Goal: Information Seeking & Learning: Find specific fact

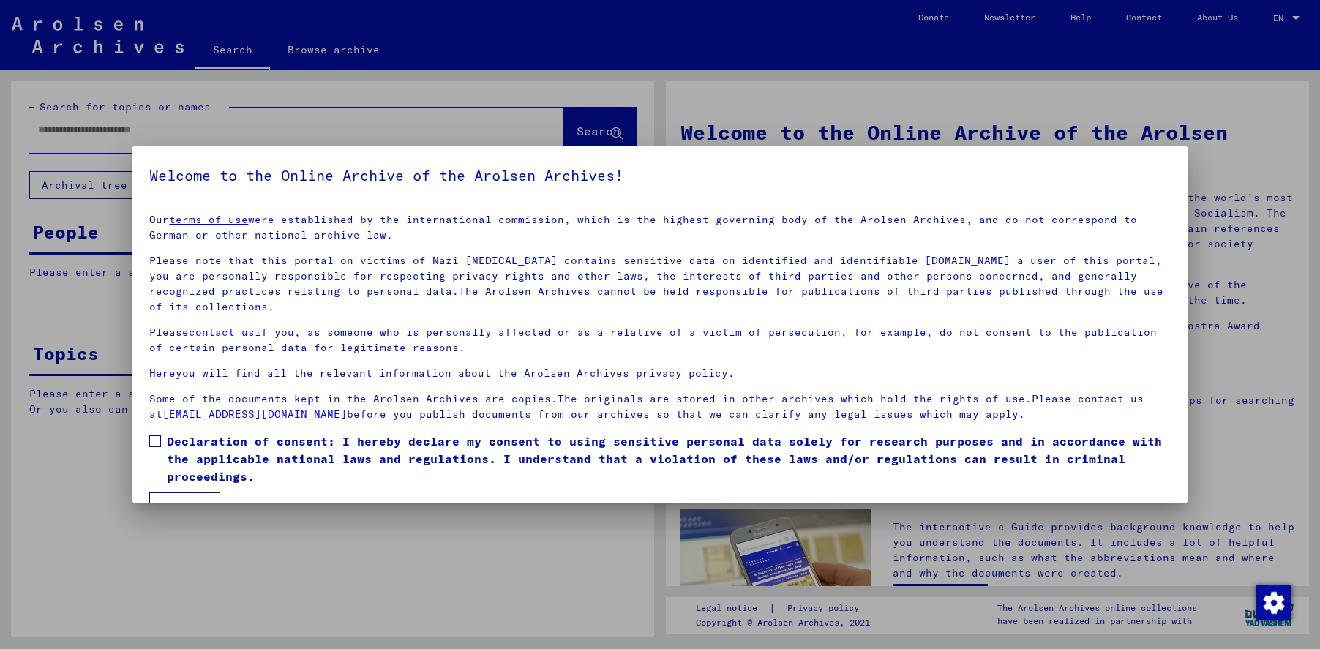
click at [154, 436] on span at bounding box center [155, 441] width 12 height 12
click at [182, 494] on button "I agree" at bounding box center [184, 507] width 71 height 28
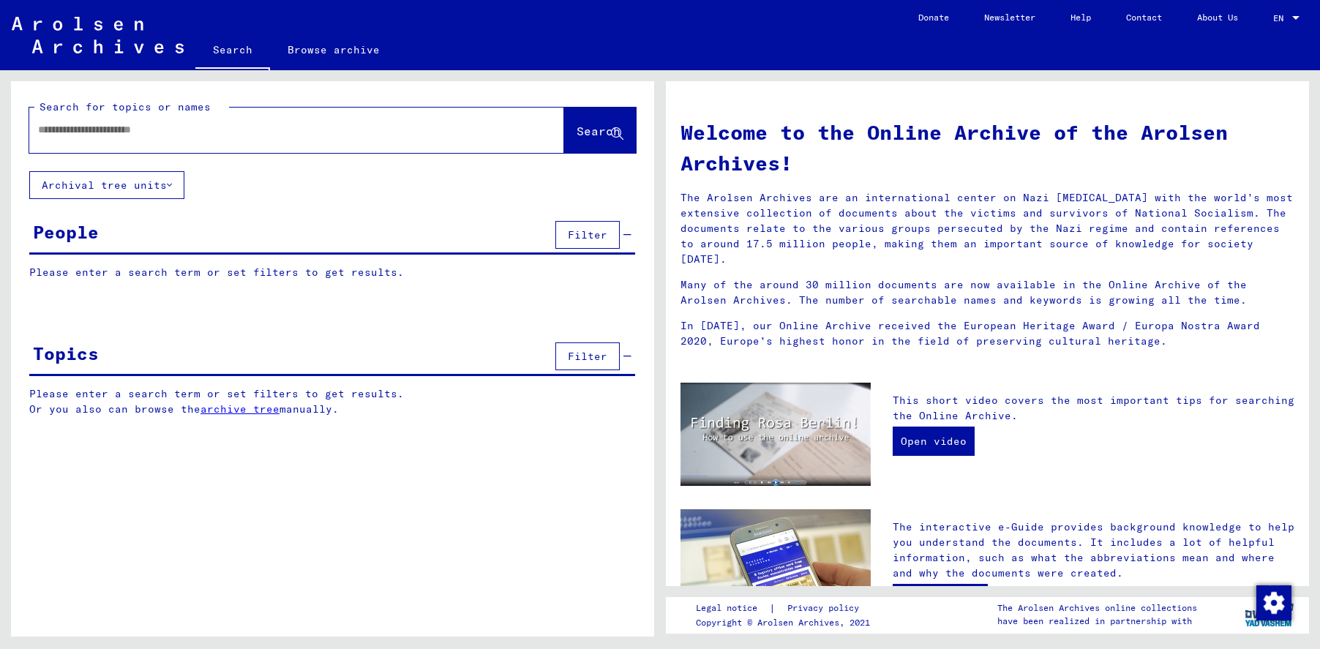
click at [82, 127] on input "text" at bounding box center [279, 129] width 482 height 15
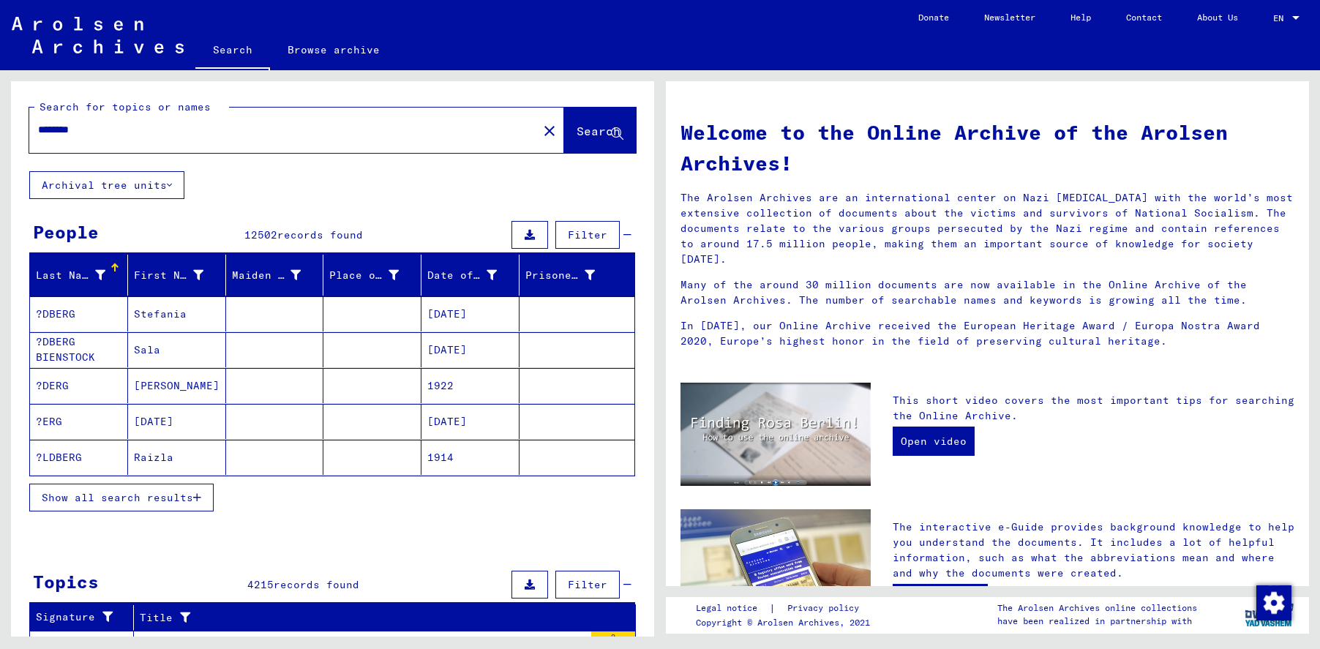
click at [165, 130] on input "********" at bounding box center [279, 129] width 482 height 15
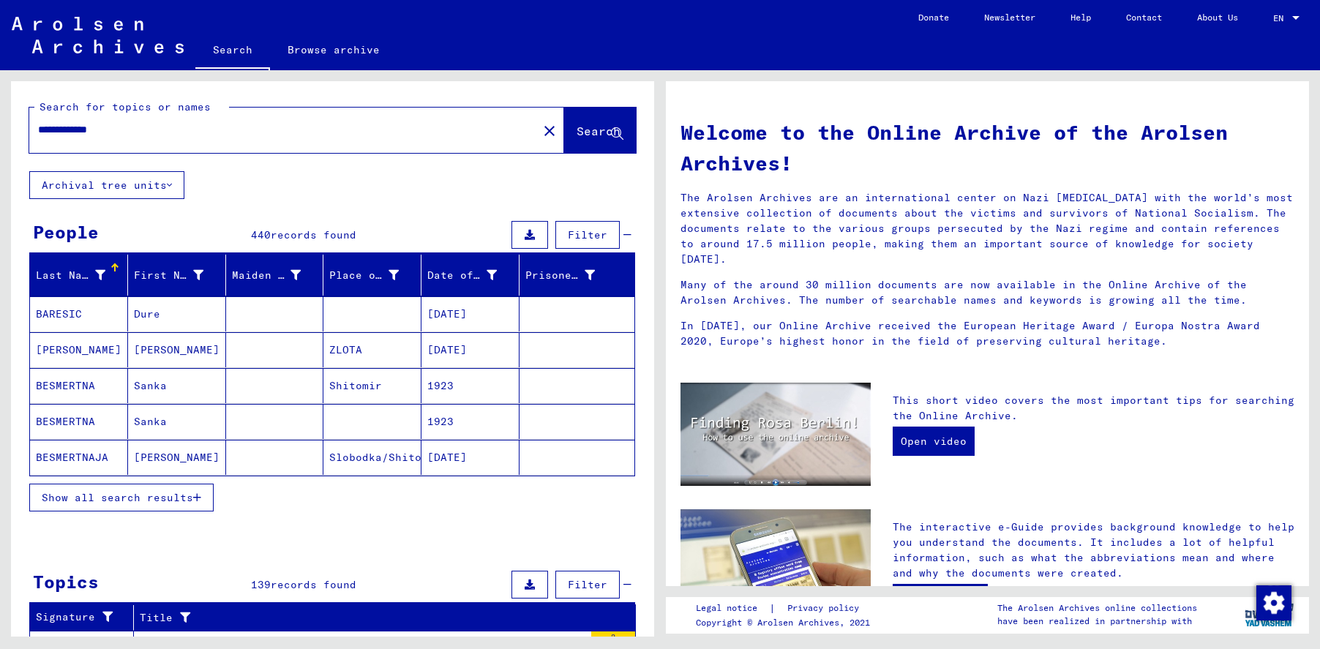
click at [39, 130] on input "**********" at bounding box center [279, 129] width 482 height 15
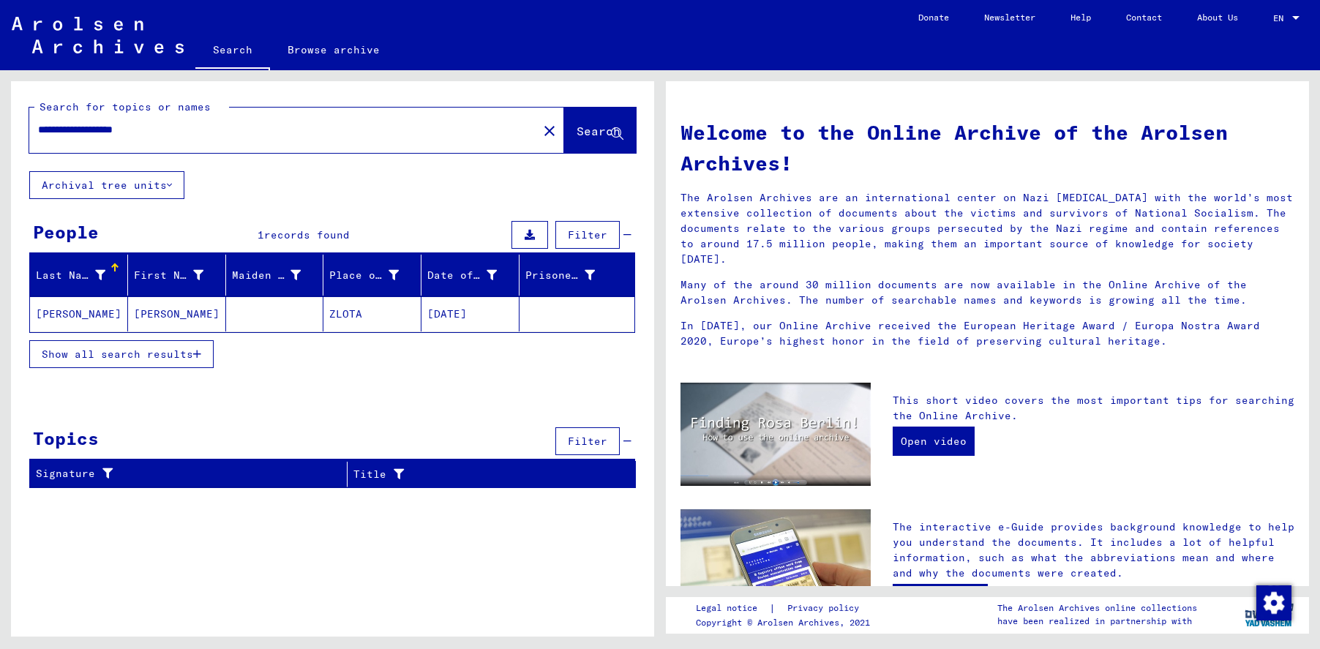
click at [65, 310] on mat-cell "[PERSON_NAME]" at bounding box center [79, 313] width 98 height 35
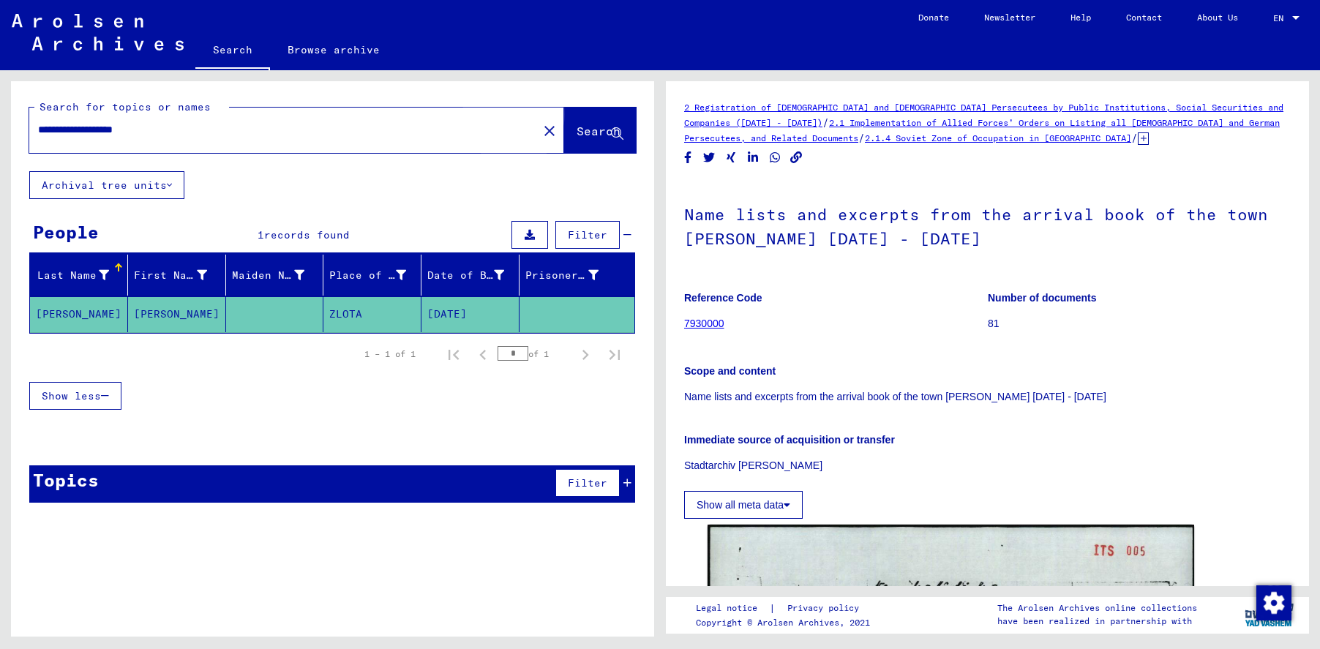
click at [577, 132] on span "Search" at bounding box center [599, 131] width 44 height 15
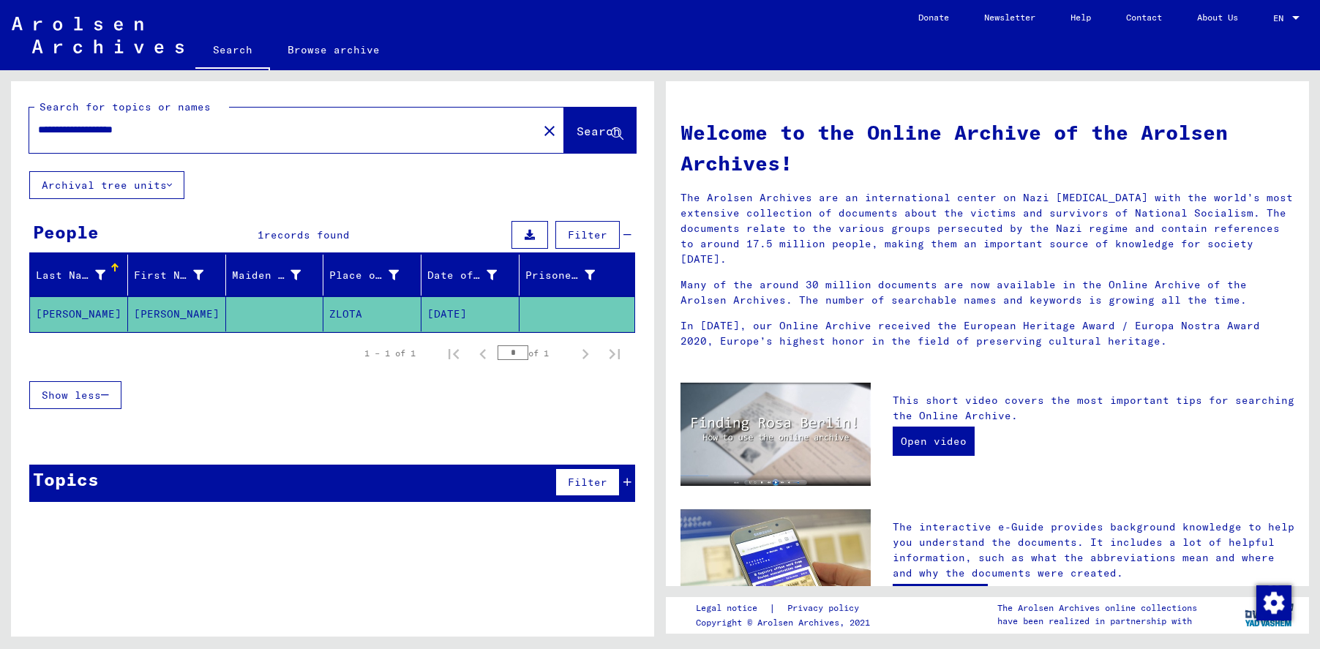
click at [64, 308] on mat-cell "[PERSON_NAME]" at bounding box center [79, 313] width 98 height 35
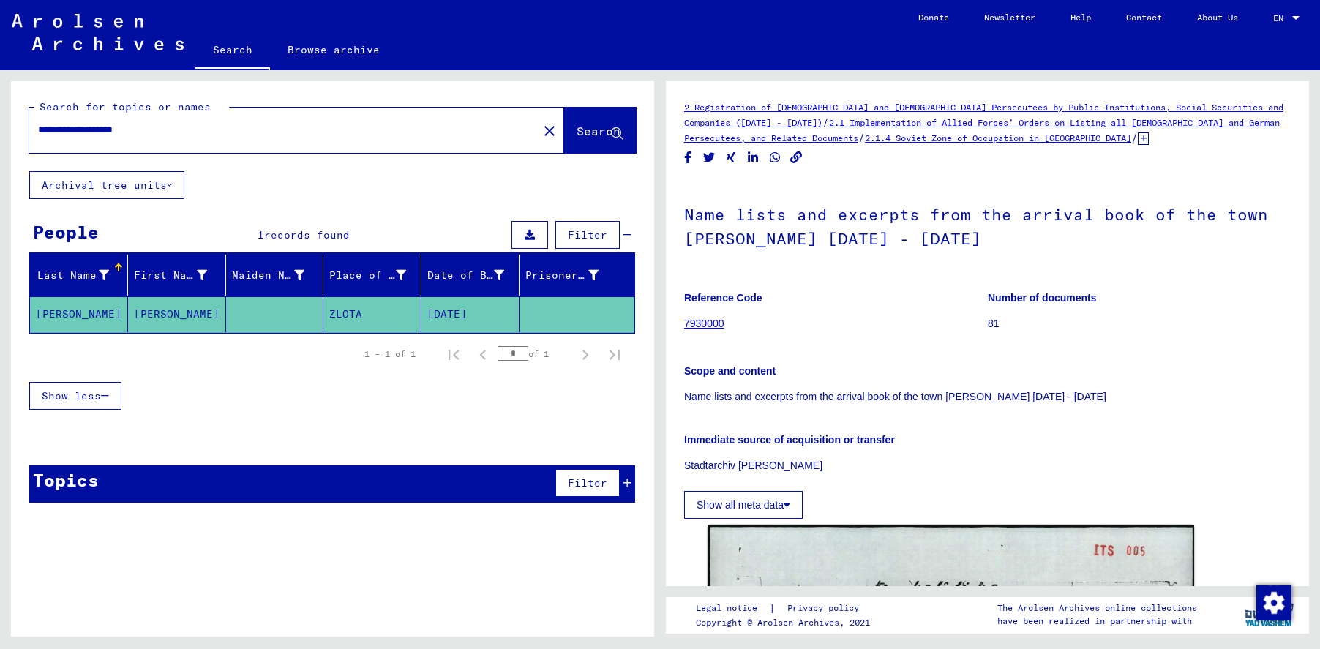
drag, startPoint x: 75, startPoint y: 127, endPoint x: 20, endPoint y: 129, distance: 54.2
click at [20, 129] on div "**********" at bounding box center [332, 126] width 643 height 90
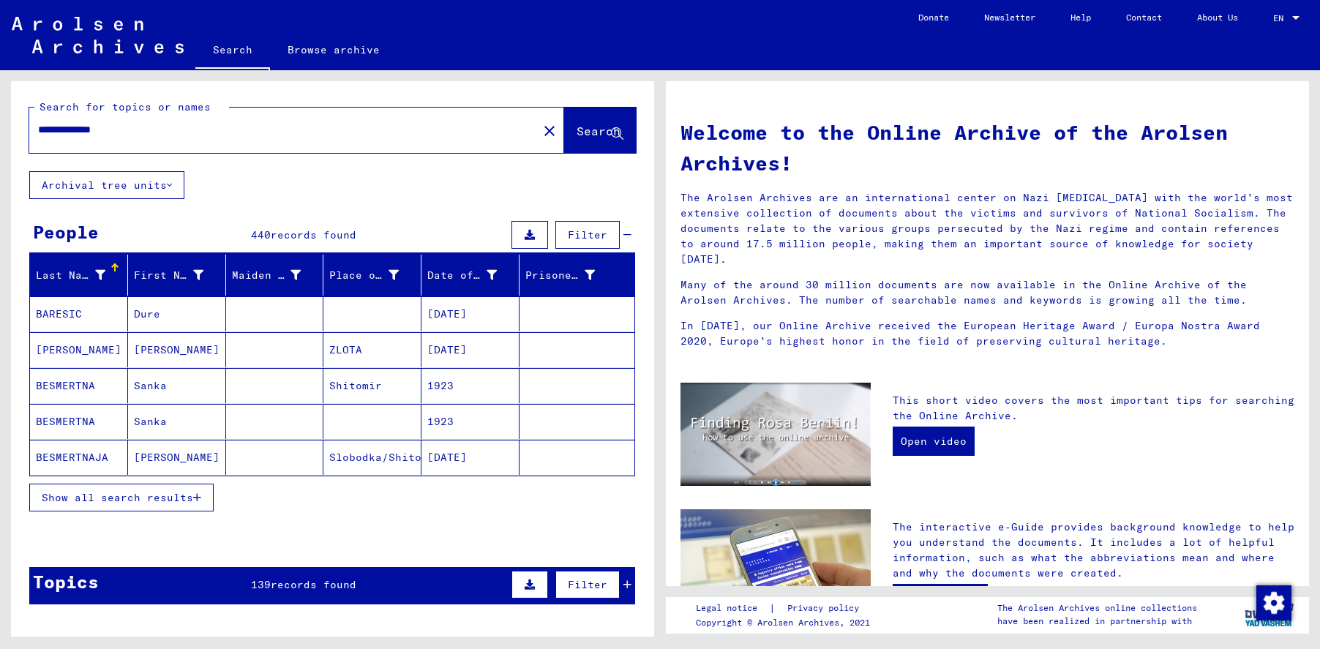
click at [75, 504] on button "Show all search results" at bounding box center [121, 498] width 184 height 28
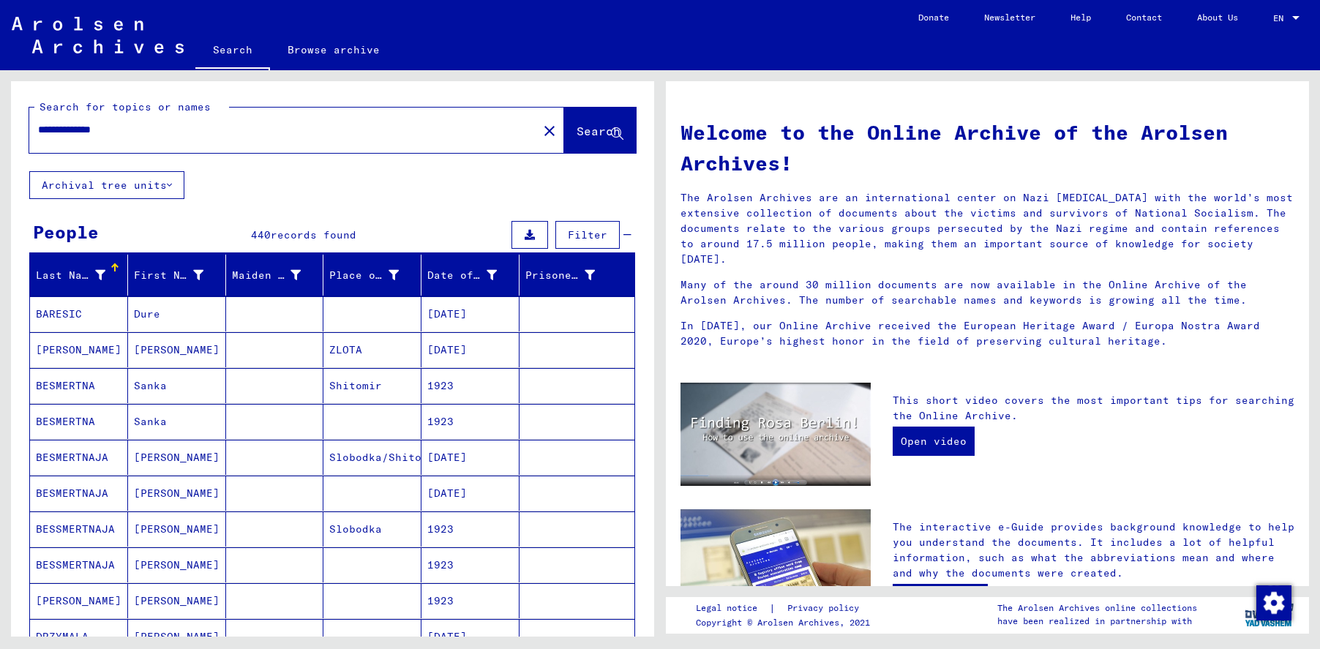
click at [45, 130] on input "**********" at bounding box center [279, 129] width 482 height 15
type input "**********"
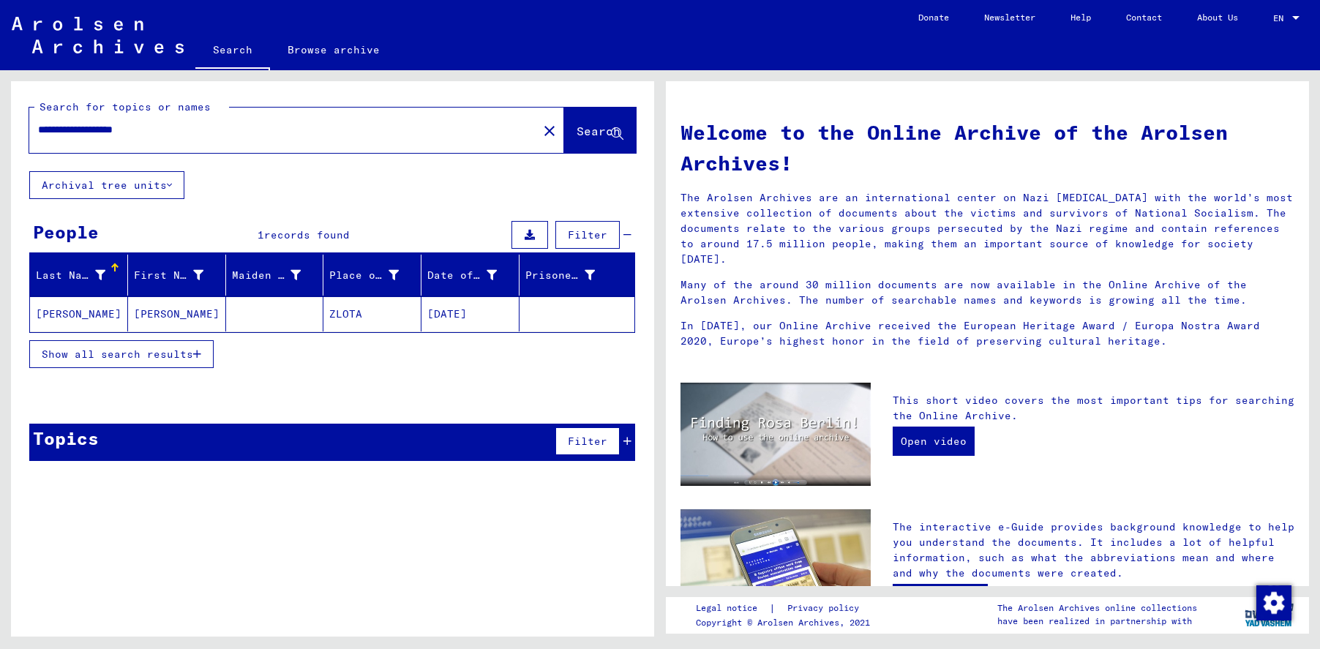
click at [68, 318] on mat-cell "[PERSON_NAME]" at bounding box center [79, 313] width 98 height 35
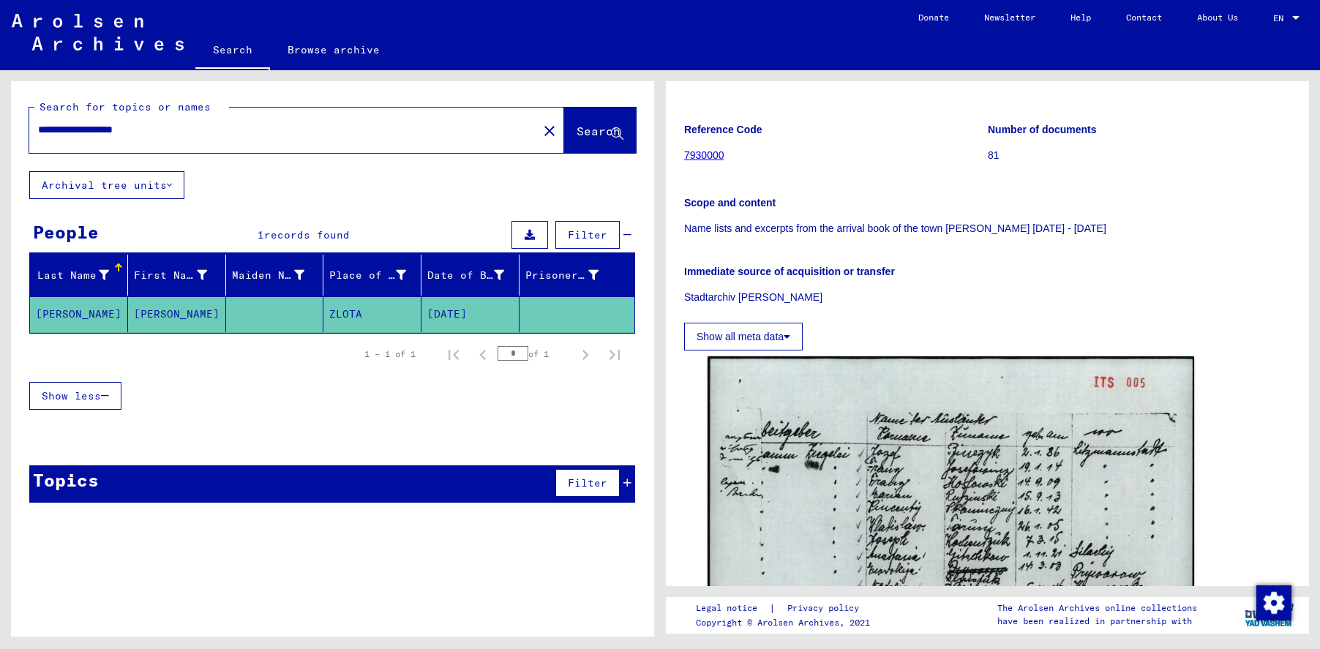
scroll to position [366, 0]
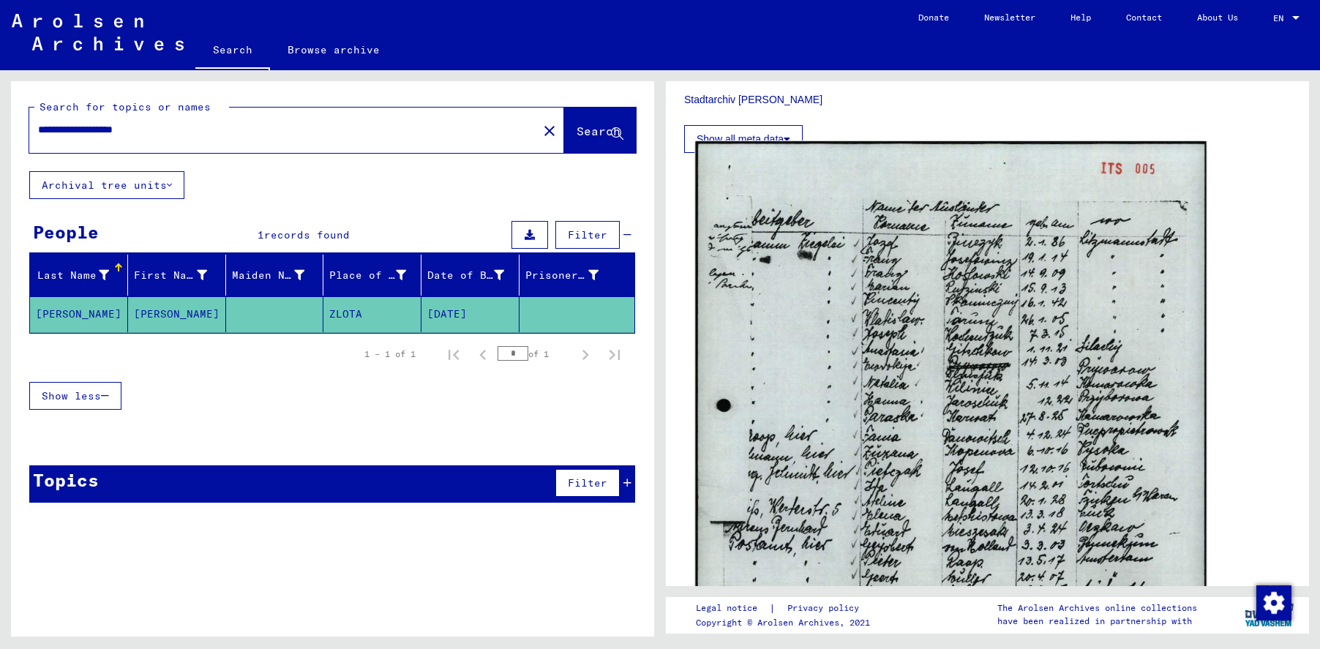
click at [895, 367] on img at bounding box center [950, 503] width 511 height 724
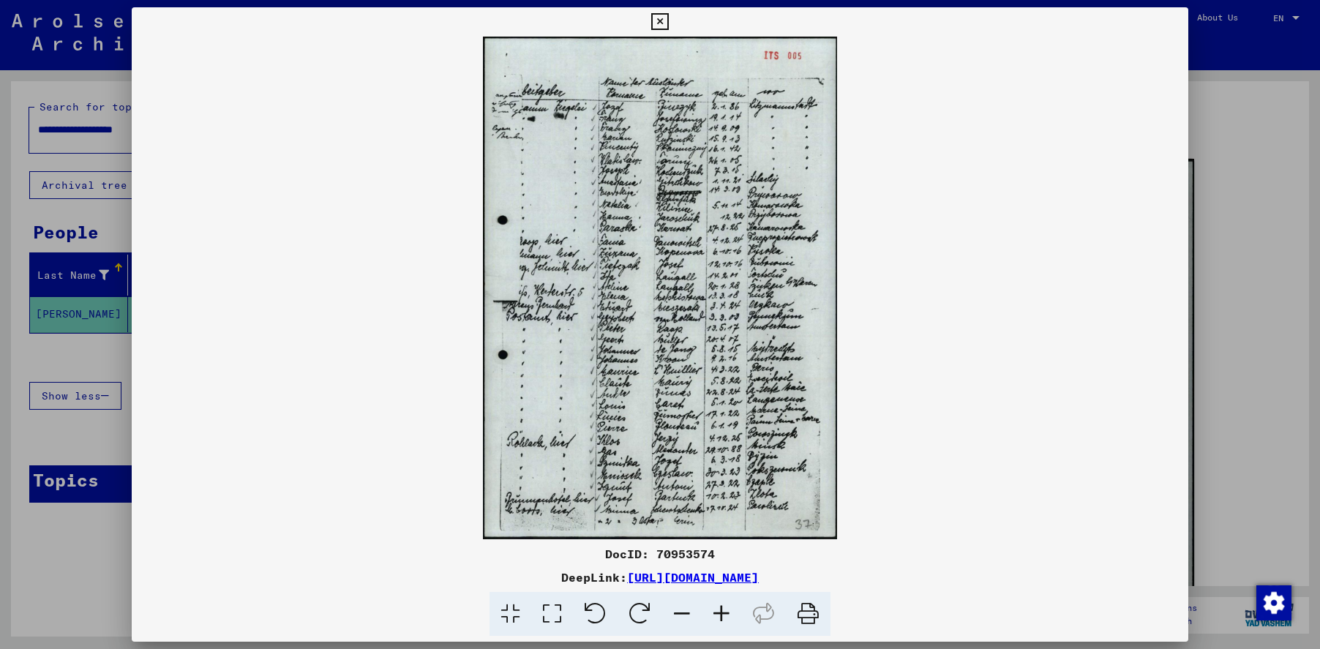
click at [719, 613] on icon at bounding box center [722, 614] width 40 height 45
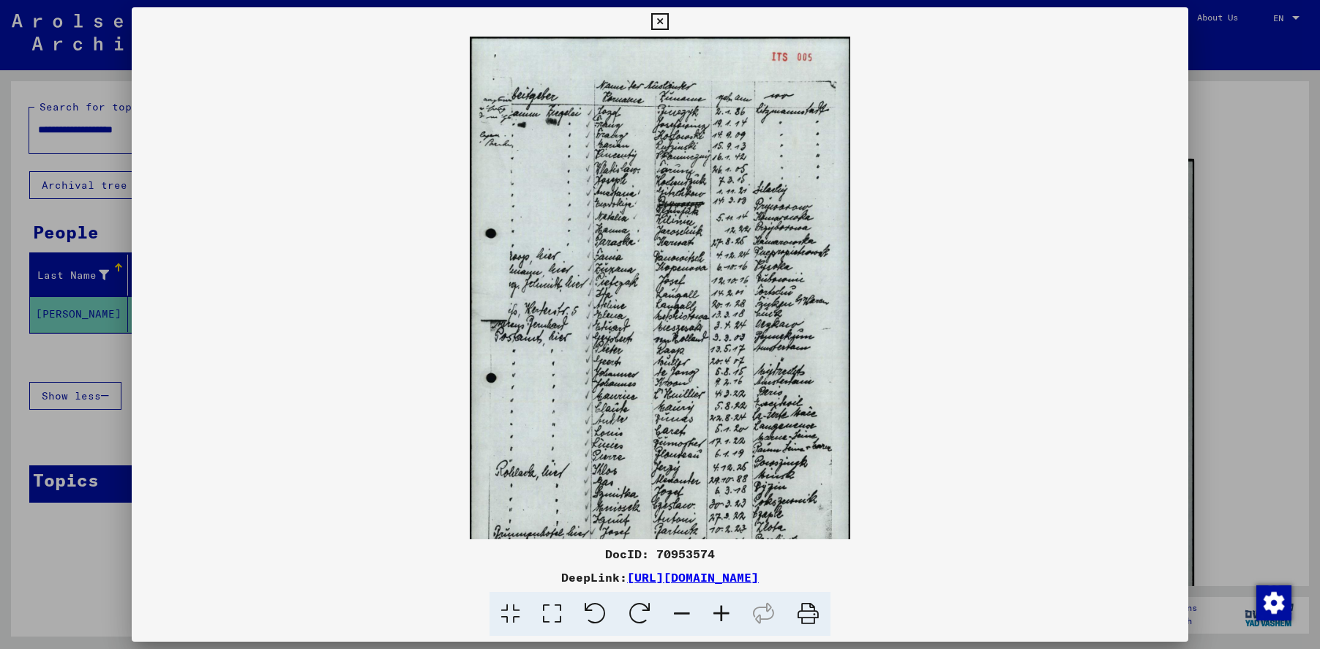
click at [719, 613] on icon at bounding box center [722, 614] width 40 height 45
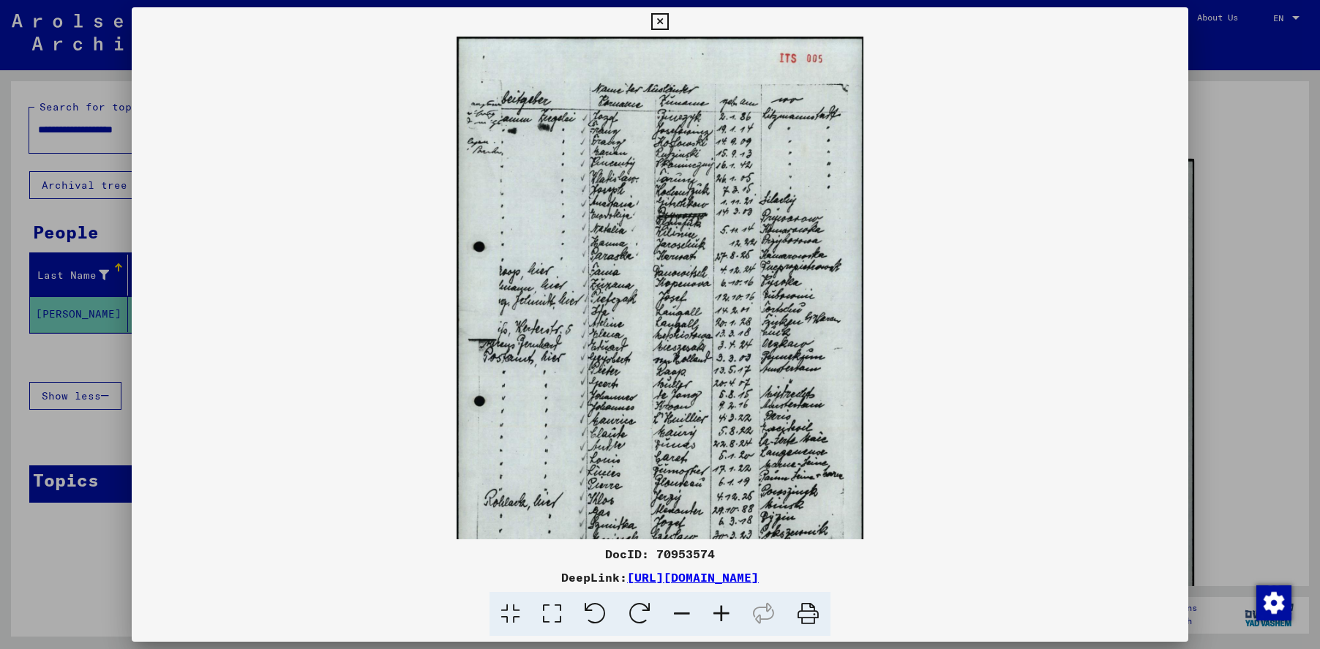
click at [719, 613] on icon at bounding box center [722, 614] width 40 height 45
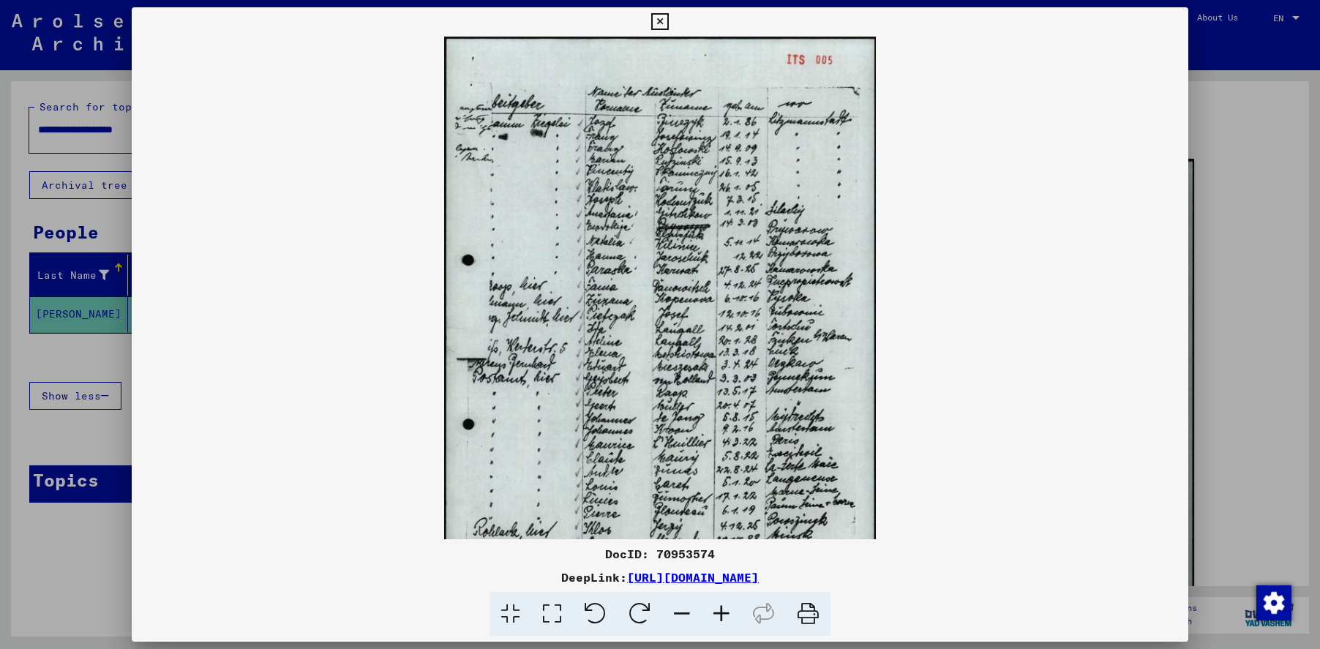
click at [719, 613] on icon at bounding box center [722, 614] width 40 height 45
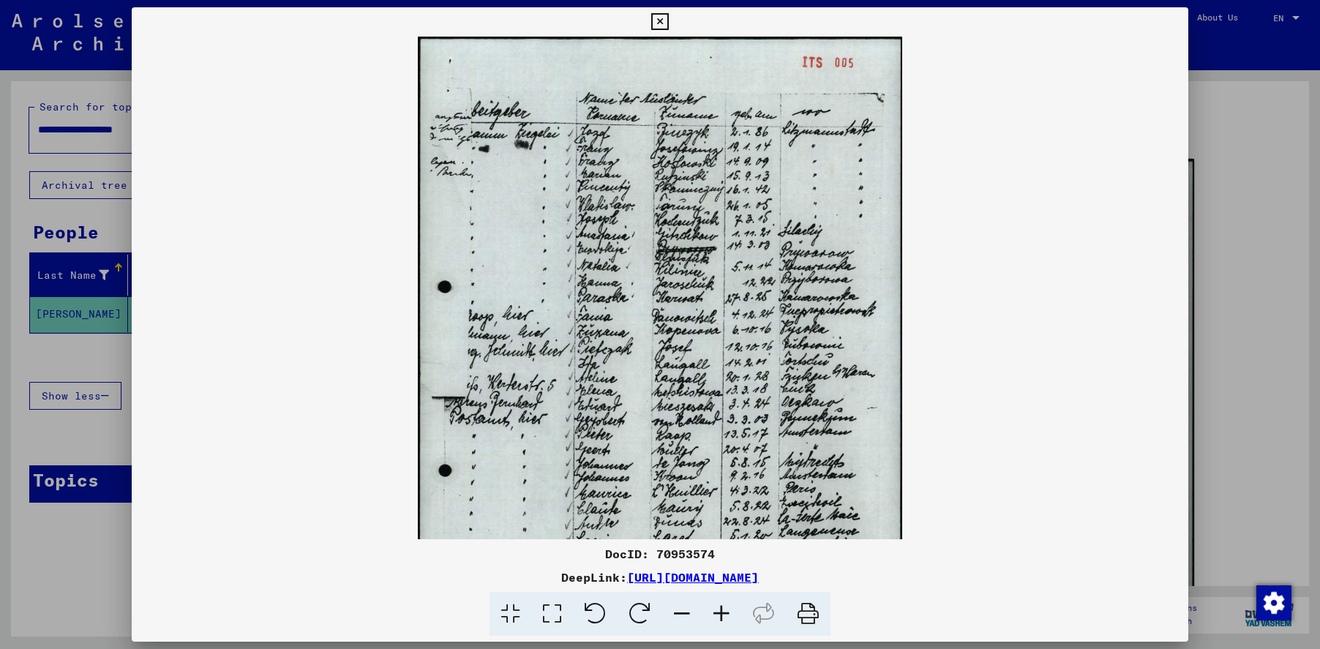
click at [719, 613] on icon at bounding box center [722, 614] width 40 height 45
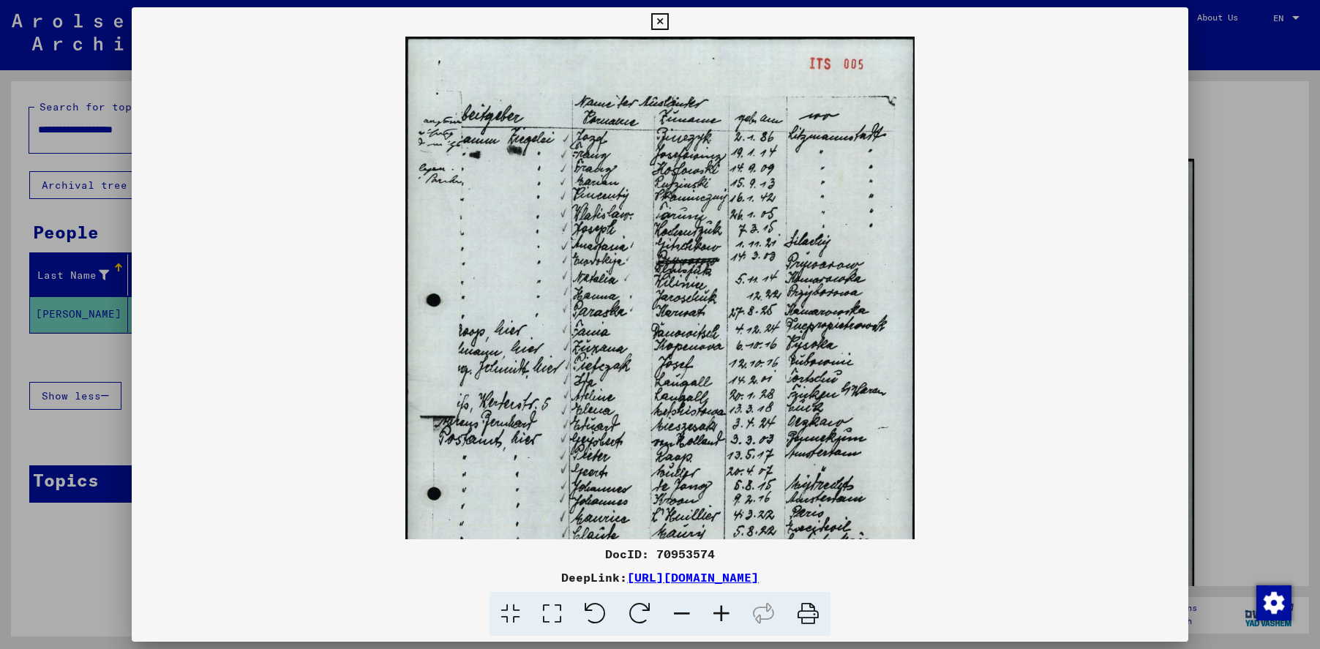
click at [719, 613] on icon at bounding box center [722, 614] width 40 height 45
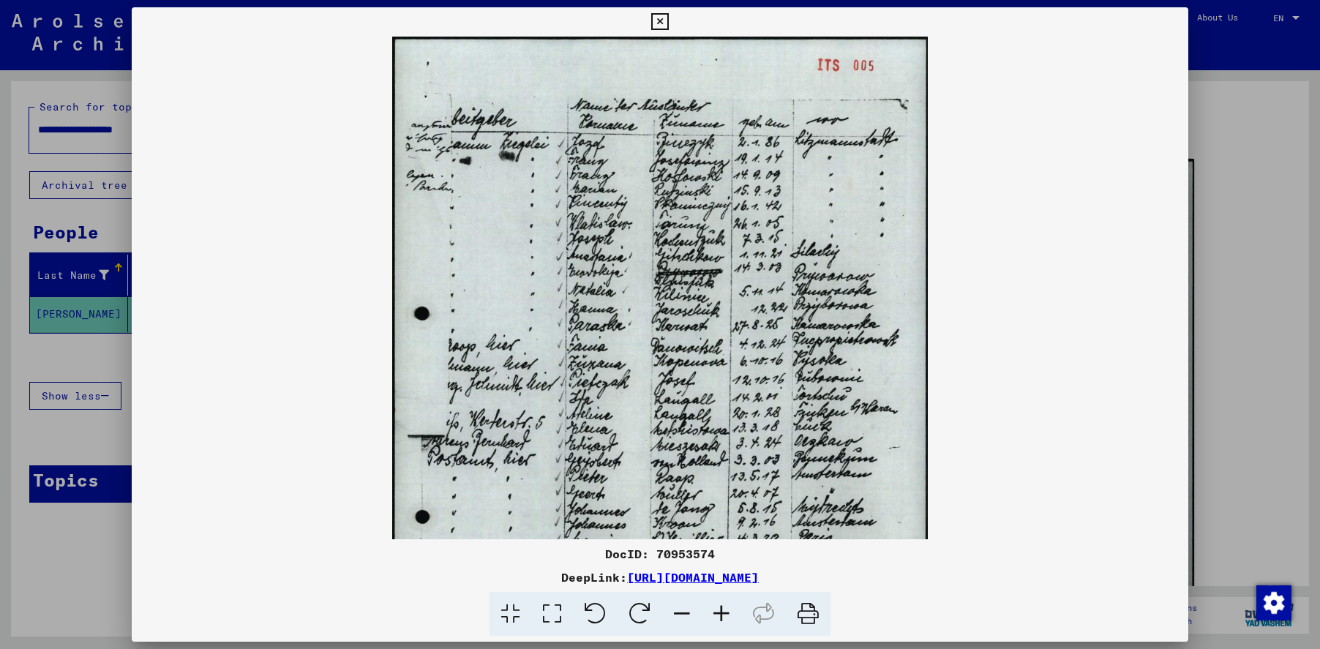
click at [719, 613] on icon at bounding box center [722, 614] width 40 height 45
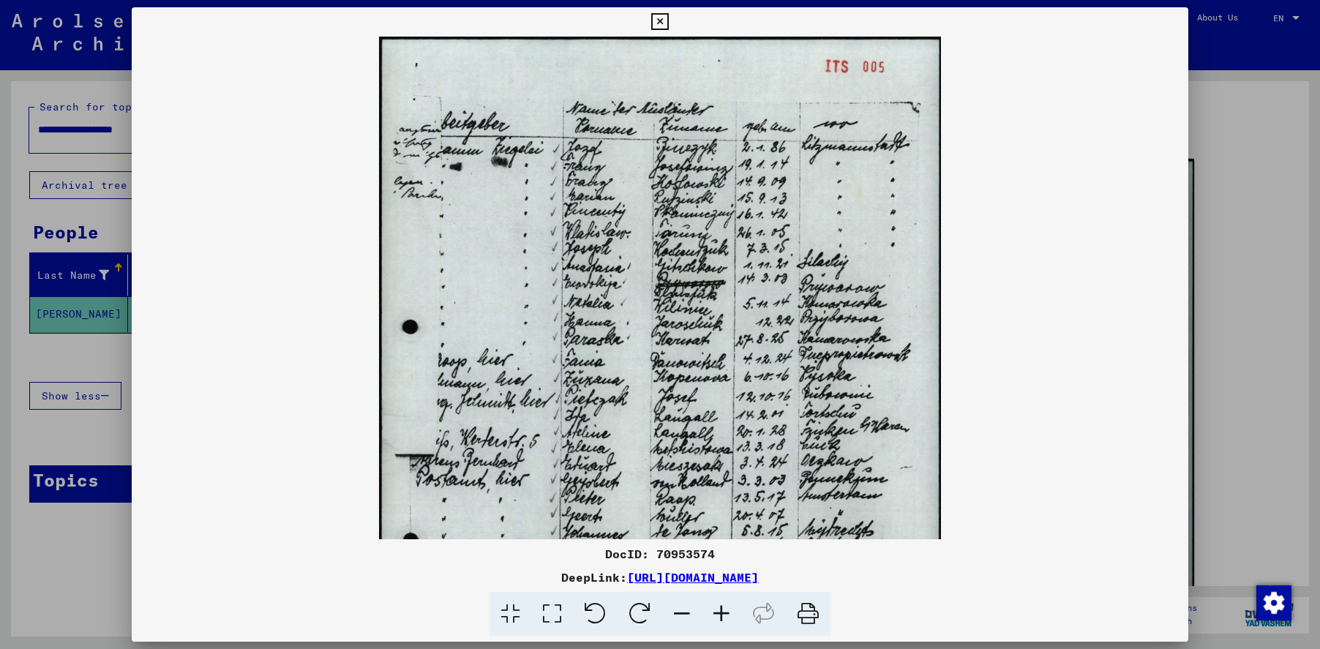
click at [719, 613] on icon at bounding box center [722, 614] width 40 height 45
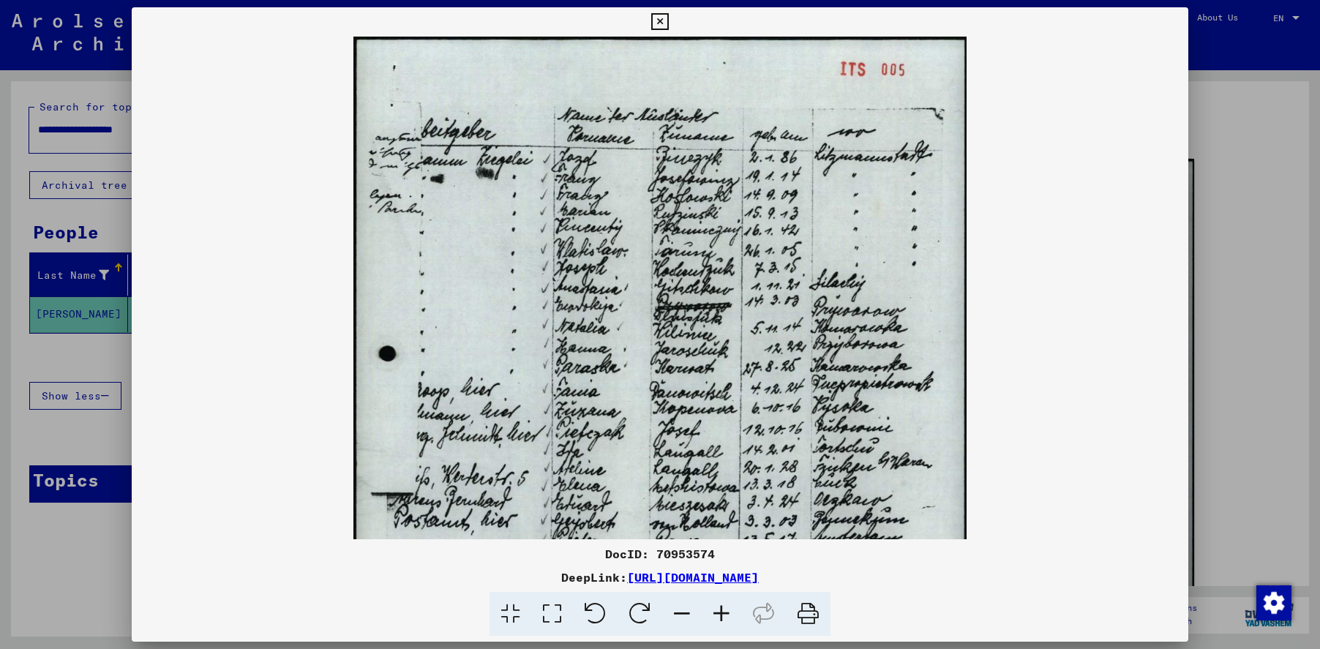
click at [719, 613] on icon at bounding box center [722, 614] width 40 height 45
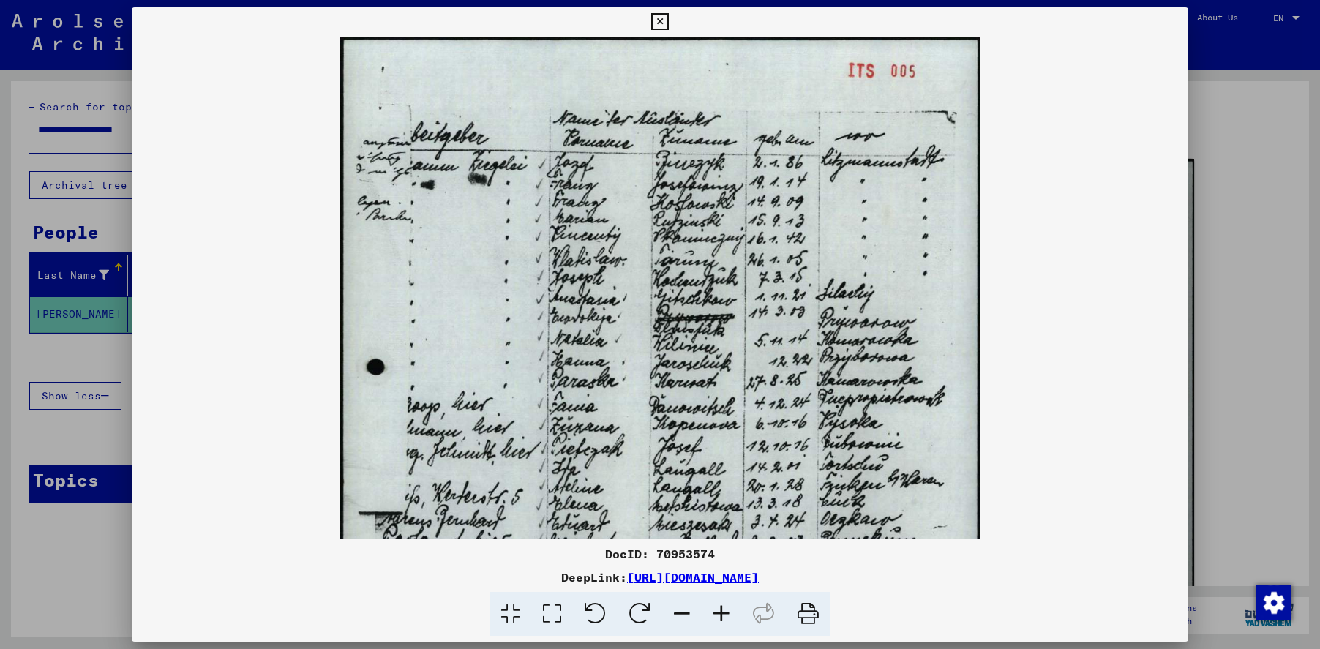
click at [719, 613] on icon at bounding box center [722, 614] width 40 height 45
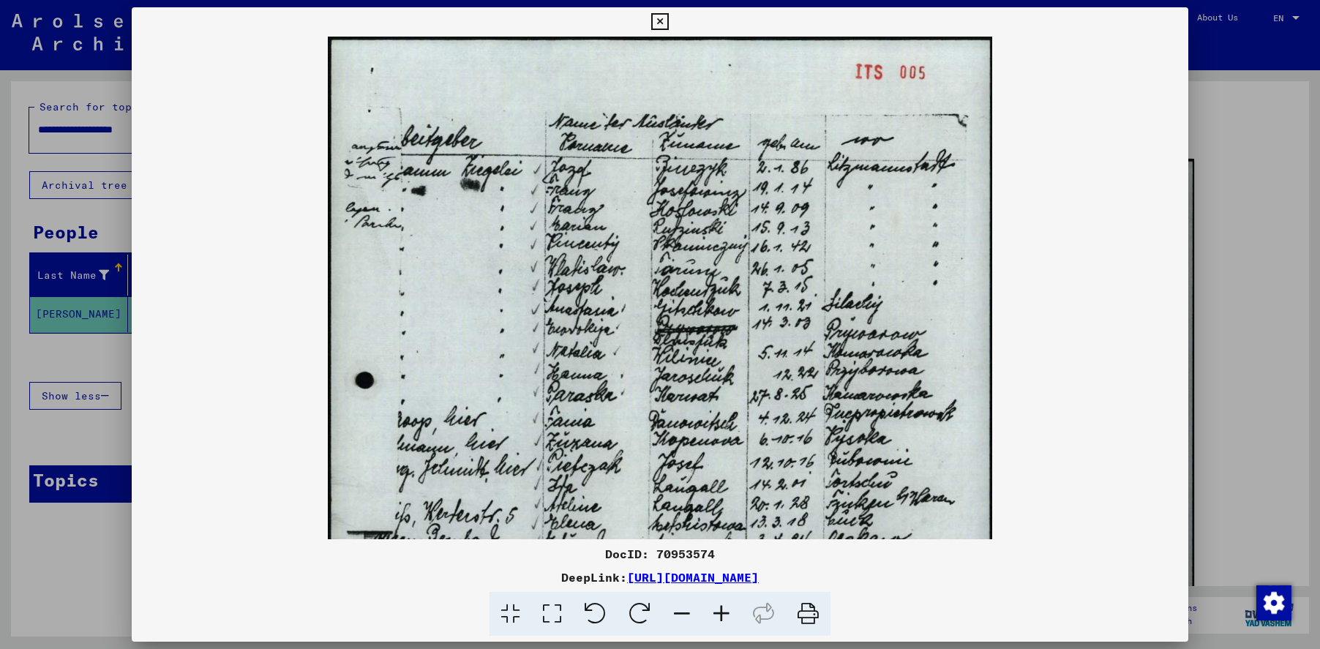
click at [719, 613] on icon at bounding box center [722, 614] width 40 height 45
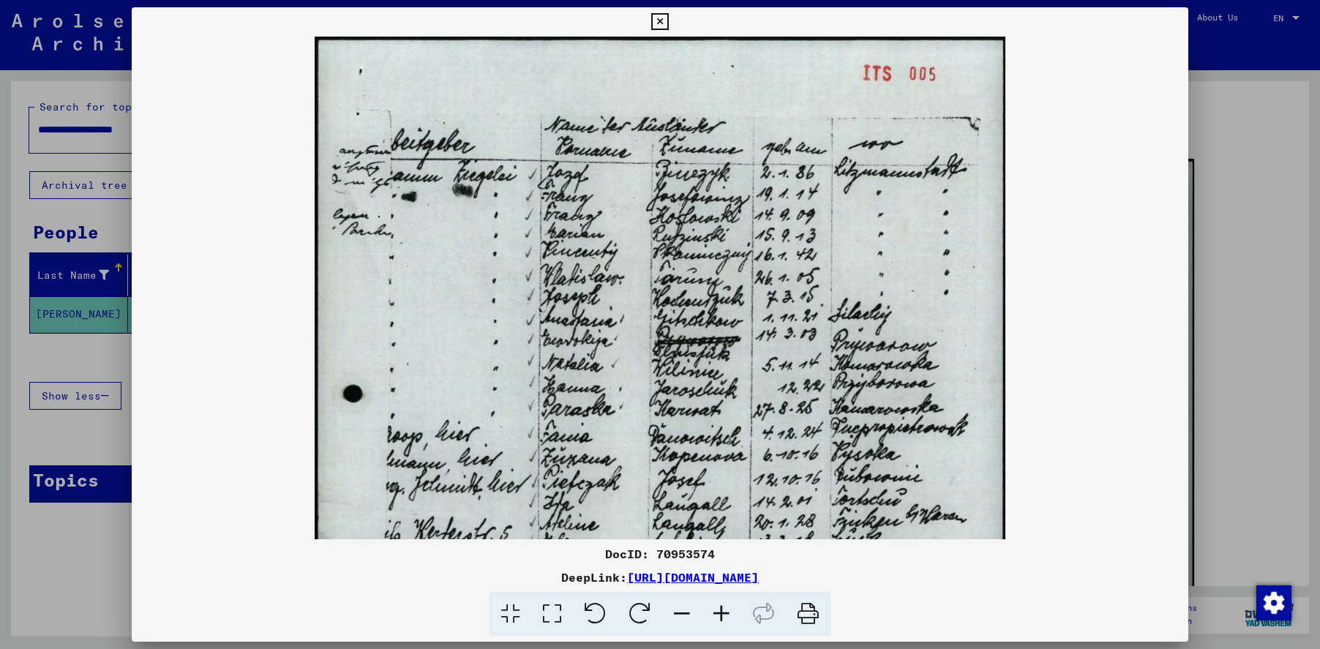
click at [719, 613] on icon at bounding box center [722, 614] width 40 height 45
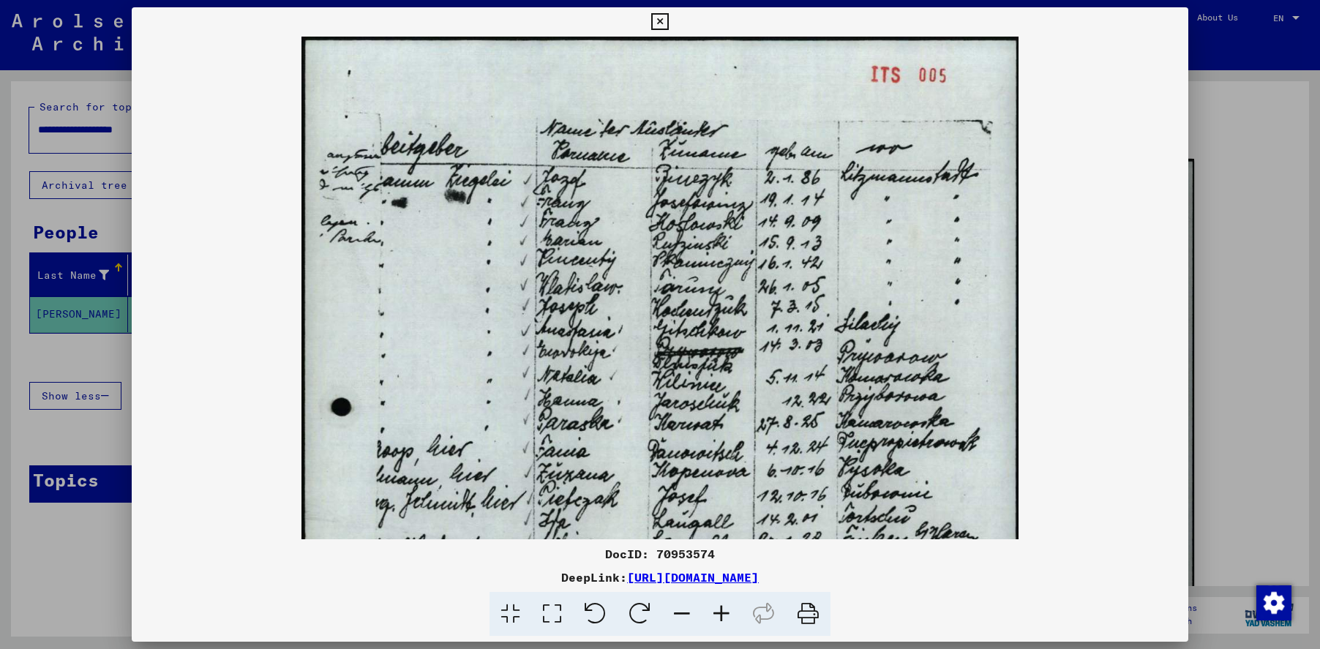
click at [719, 613] on icon at bounding box center [722, 614] width 40 height 45
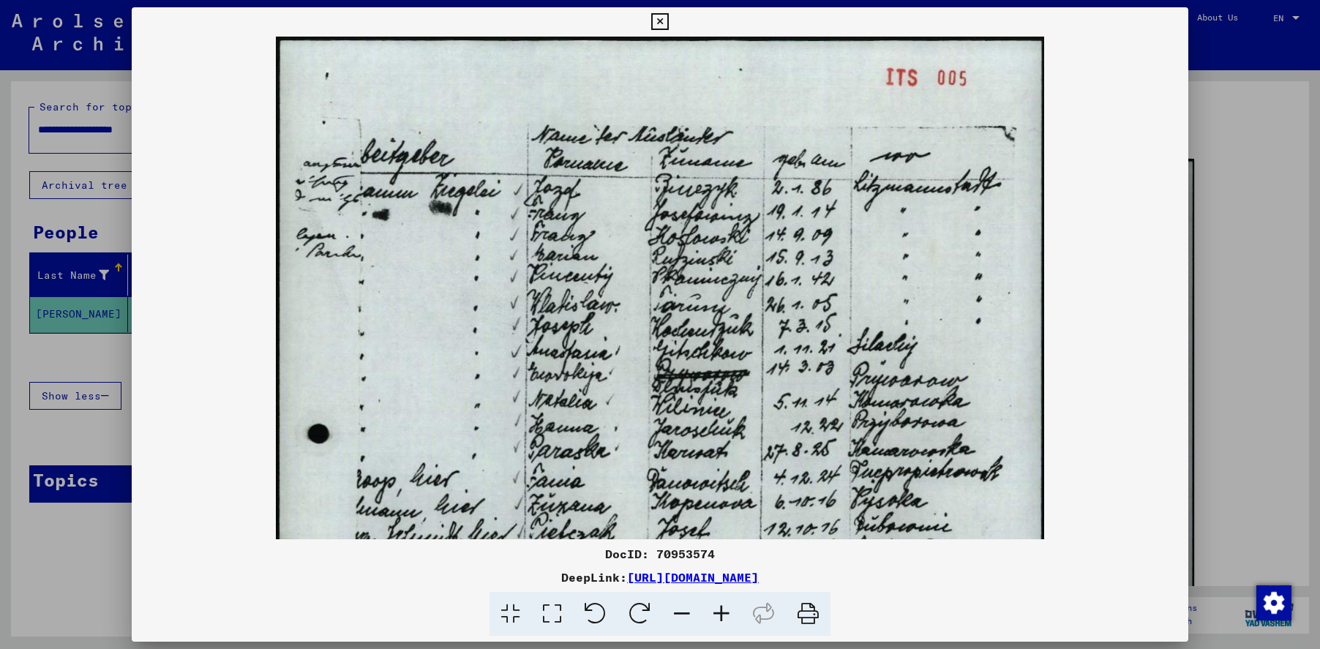
click at [719, 613] on icon at bounding box center [722, 614] width 40 height 45
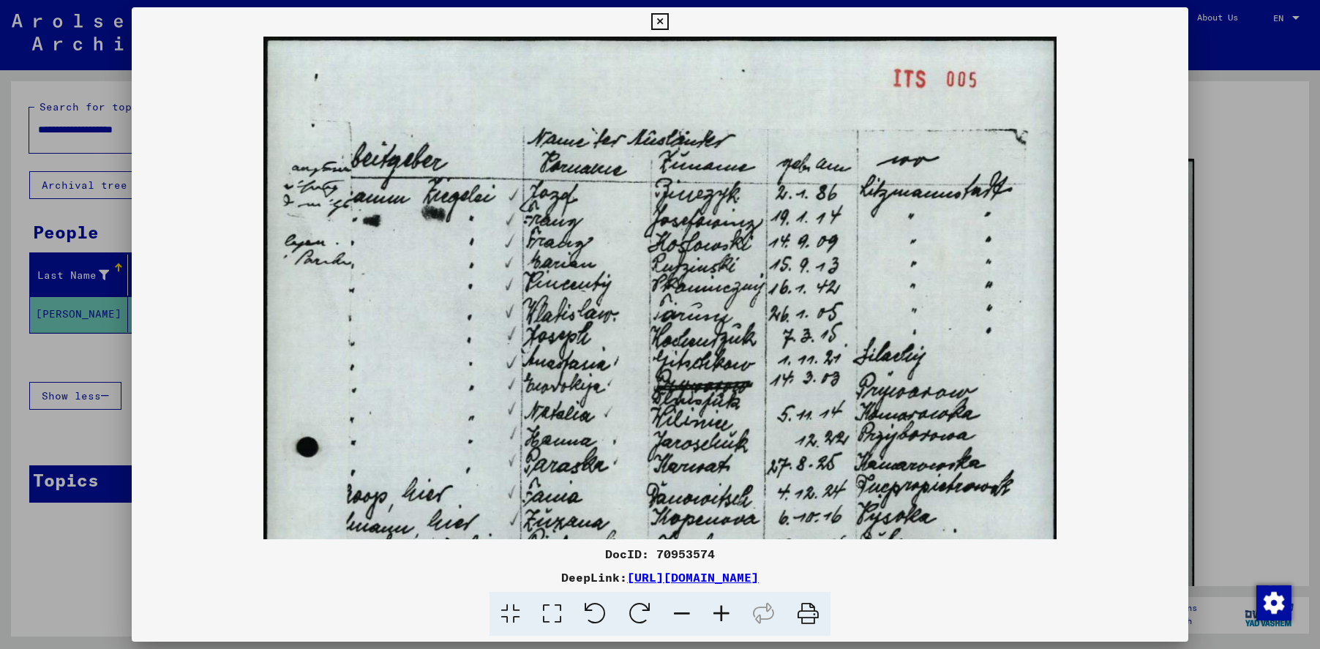
click at [719, 613] on icon at bounding box center [722, 614] width 40 height 45
